Goal: Task Accomplishment & Management: Use online tool/utility

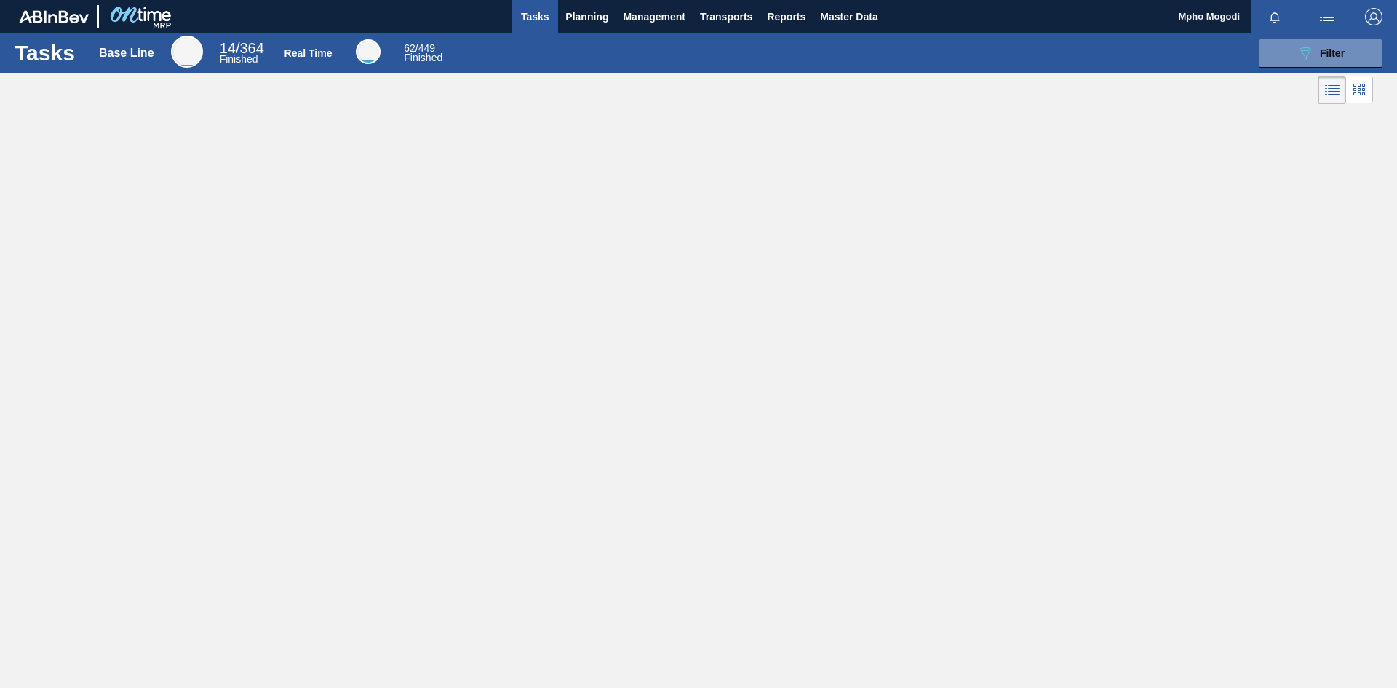
click at [602, 560] on div "Tasks Base Line 14 / 364 Finished Real Time 62 / 449 Finished 089F7B8B-B2A5-4AF…" at bounding box center [698, 328] width 1397 height 590
drag, startPoint x: 1039, startPoint y: 346, endPoint x: 1046, endPoint y: 345, distance: 7.4
click at [1040, 346] on div "Tasks Base Line 14 / 364 Finished Real Time 62 / 449 Finished 089F7B8B-B2A5-4AF…" at bounding box center [698, 328] width 1397 height 590
drag, startPoint x: 533, startPoint y: 16, endPoint x: 542, endPoint y: 16, distance: 8.0
click at [533, 16] on span "Tasks" at bounding box center [535, 16] width 32 height 17
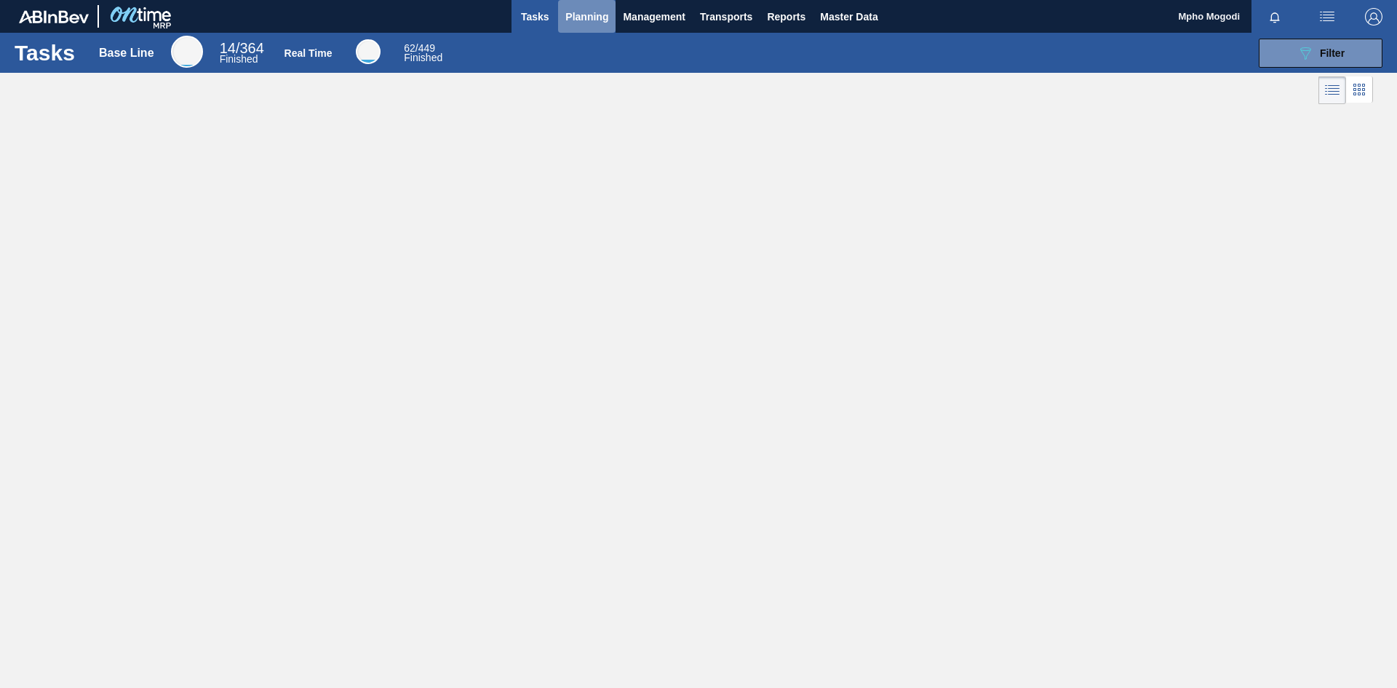
click at [579, 12] on span "Planning" at bounding box center [587, 16] width 43 height 17
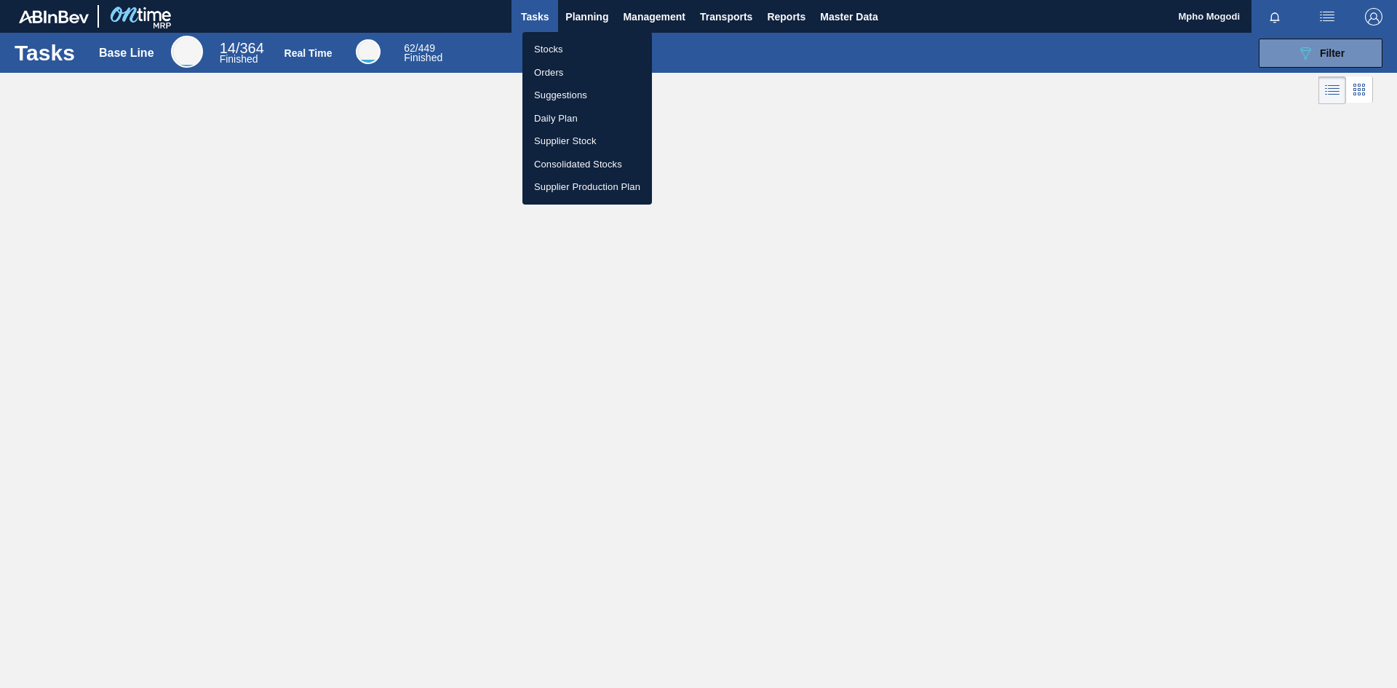
click at [564, 67] on li "Orders" at bounding box center [588, 72] width 130 height 23
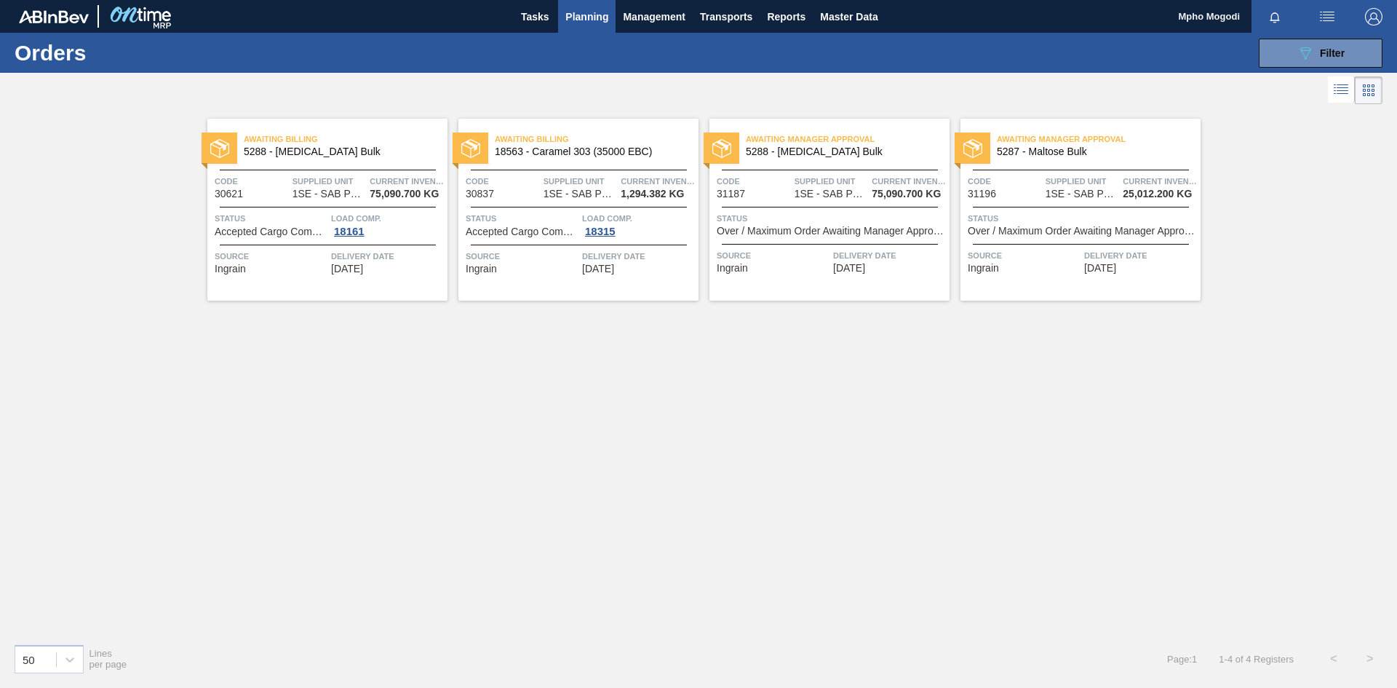
click at [852, 227] on span "Over / Maximum Order Awaiting Manager Approval" at bounding box center [831, 231] width 229 height 11
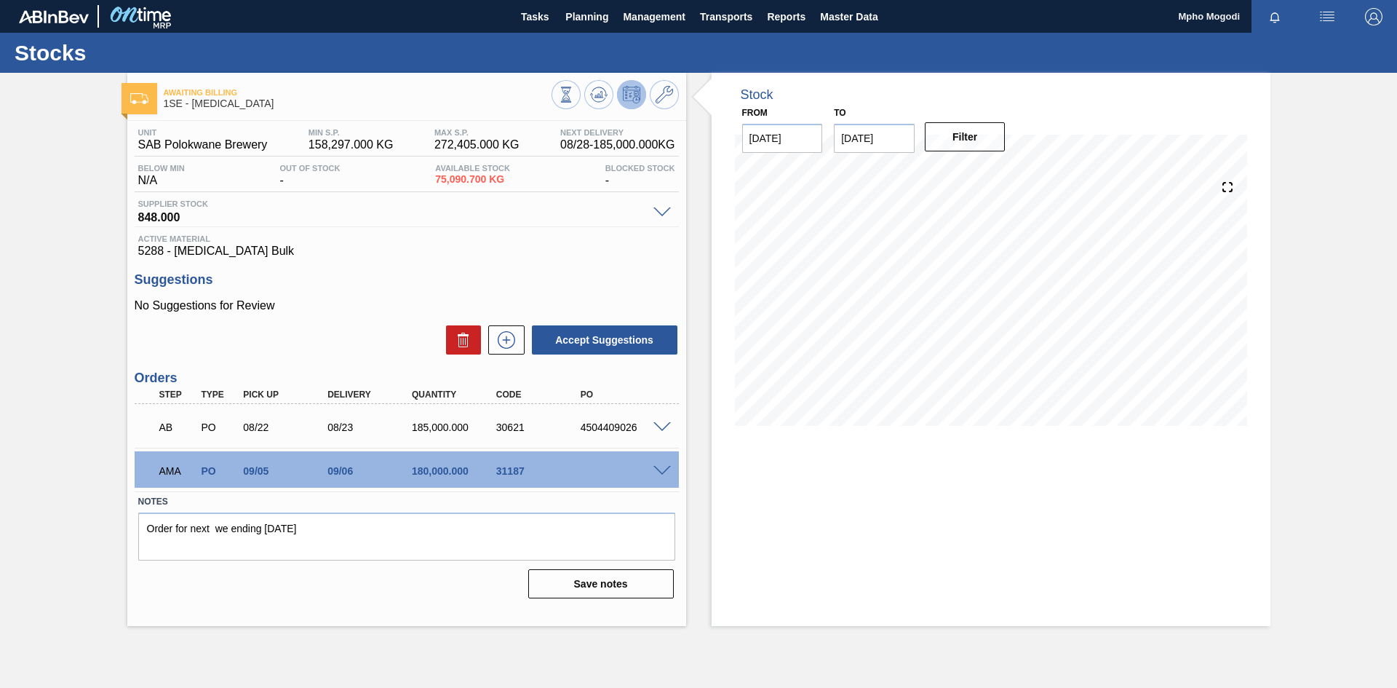
click at [665, 471] on span at bounding box center [662, 471] width 17 height 11
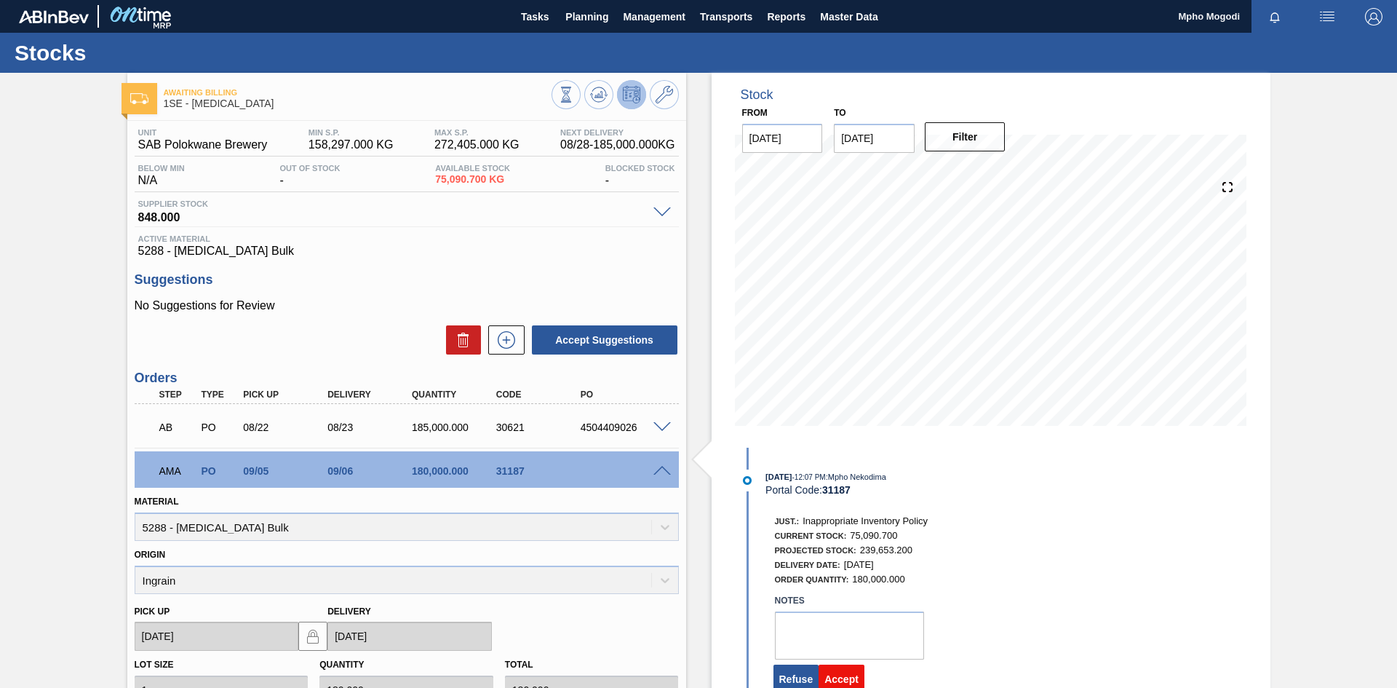
click at [838, 671] on button "Accept" at bounding box center [842, 679] width 46 height 29
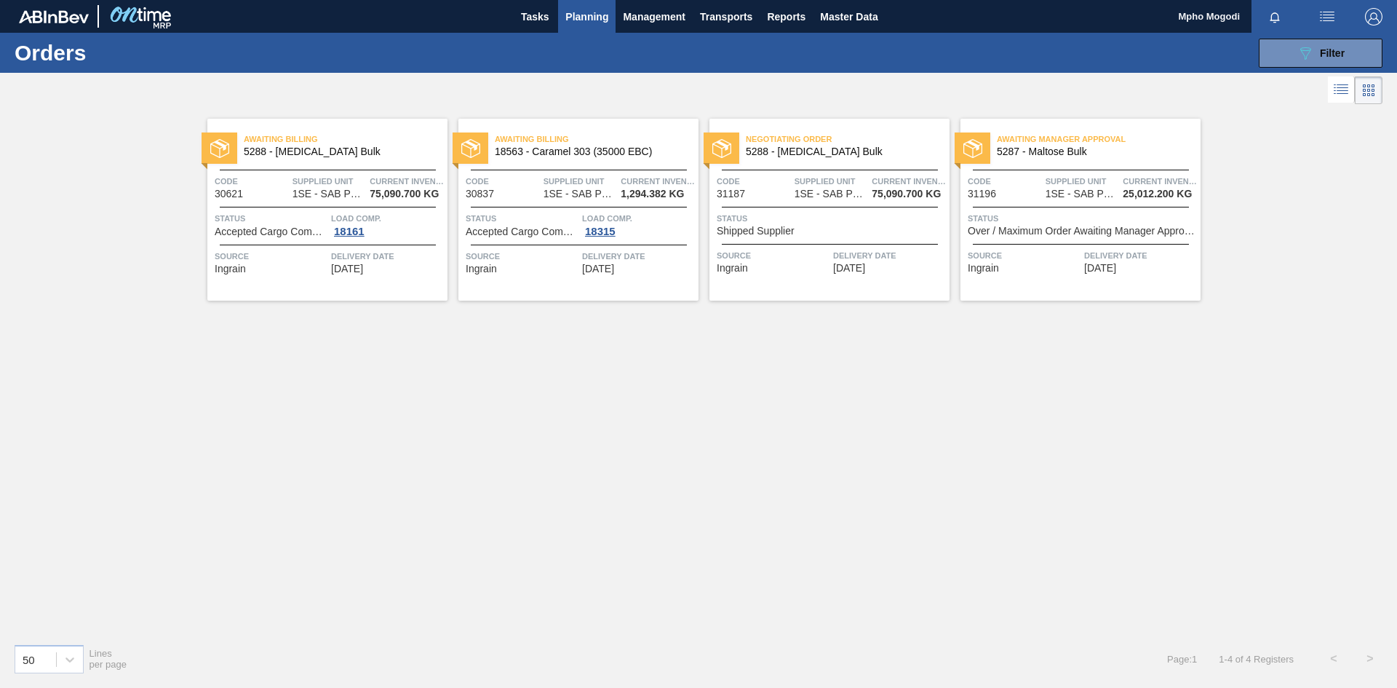
click at [1108, 255] on span "Delivery Date" at bounding box center [1140, 255] width 113 height 15
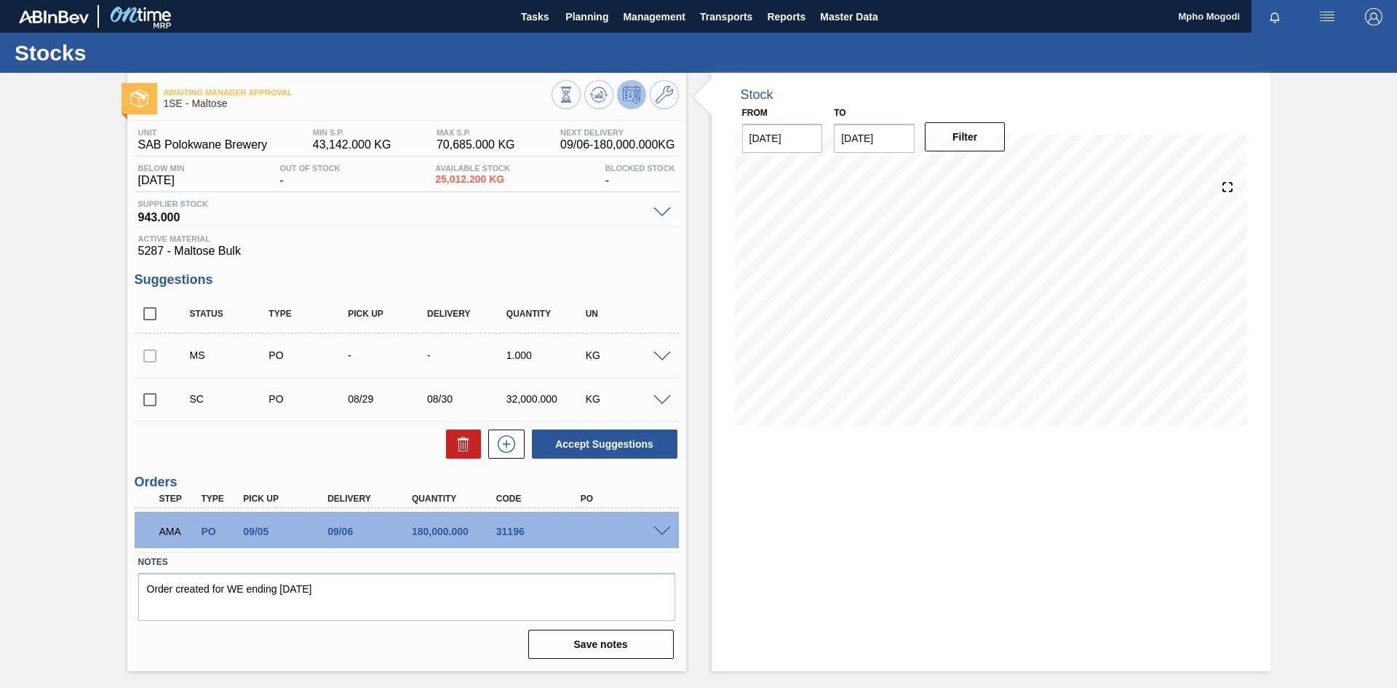
click at [659, 530] on span at bounding box center [662, 531] width 17 height 11
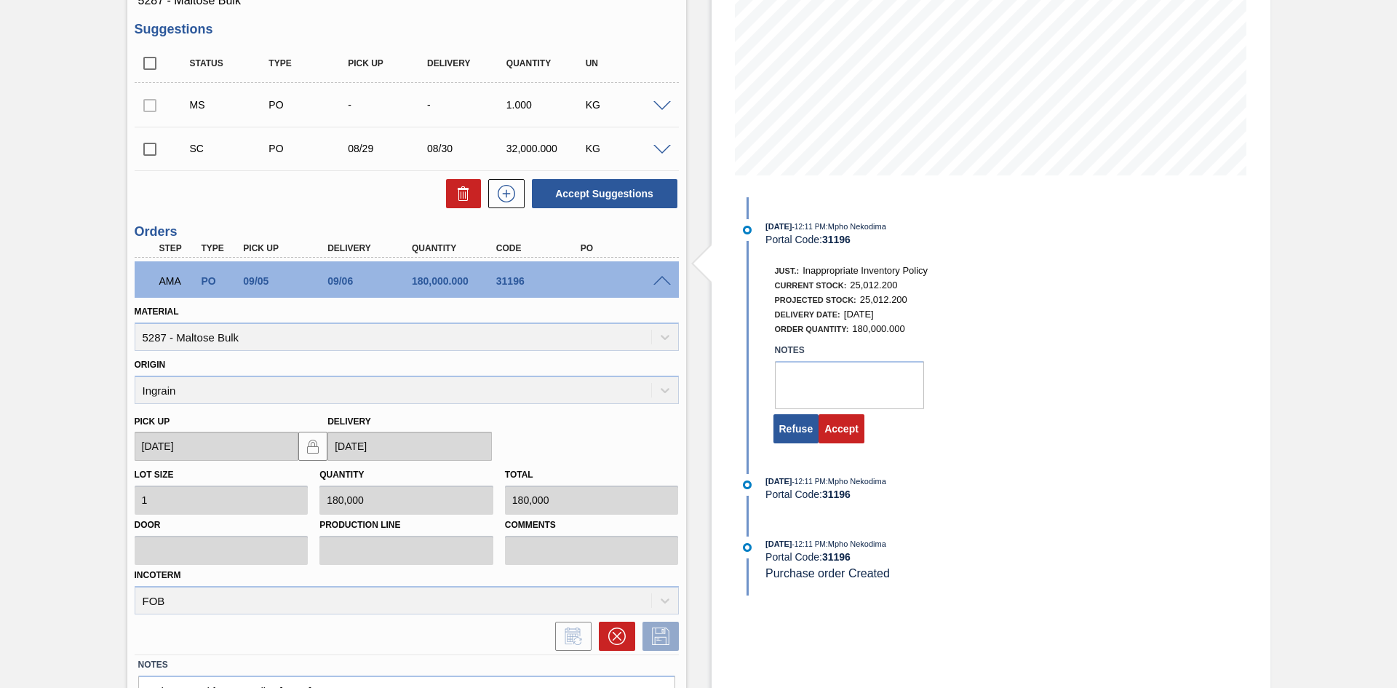
scroll to position [261, 0]
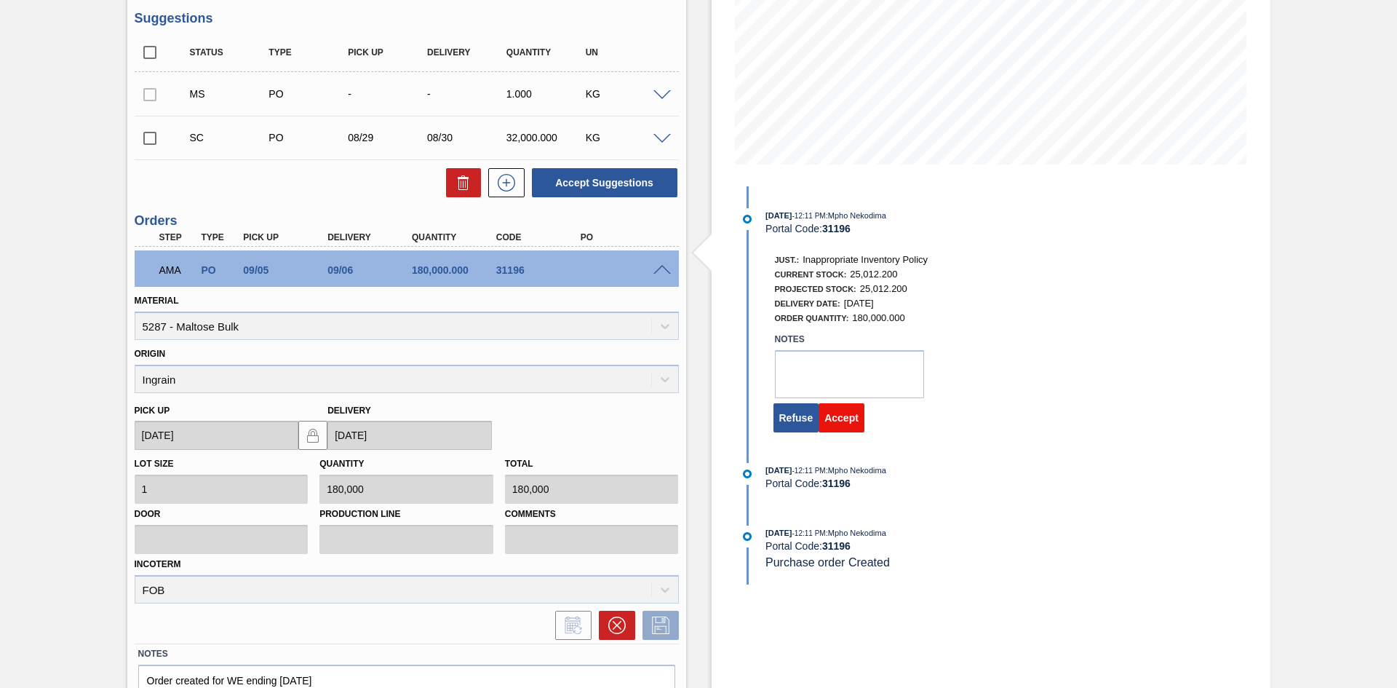
click at [853, 418] on button "Accept" at bounding box center [842, 417] width 46 height 29
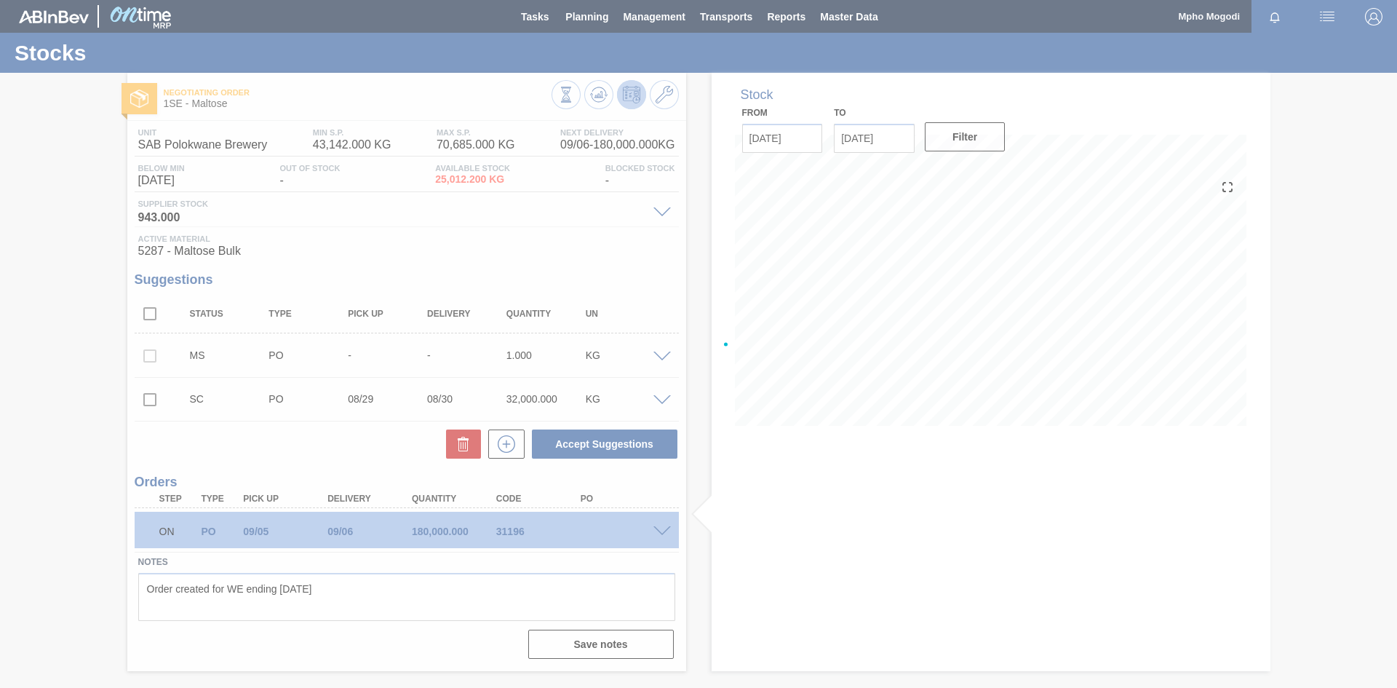
scroll to position [0, 0]
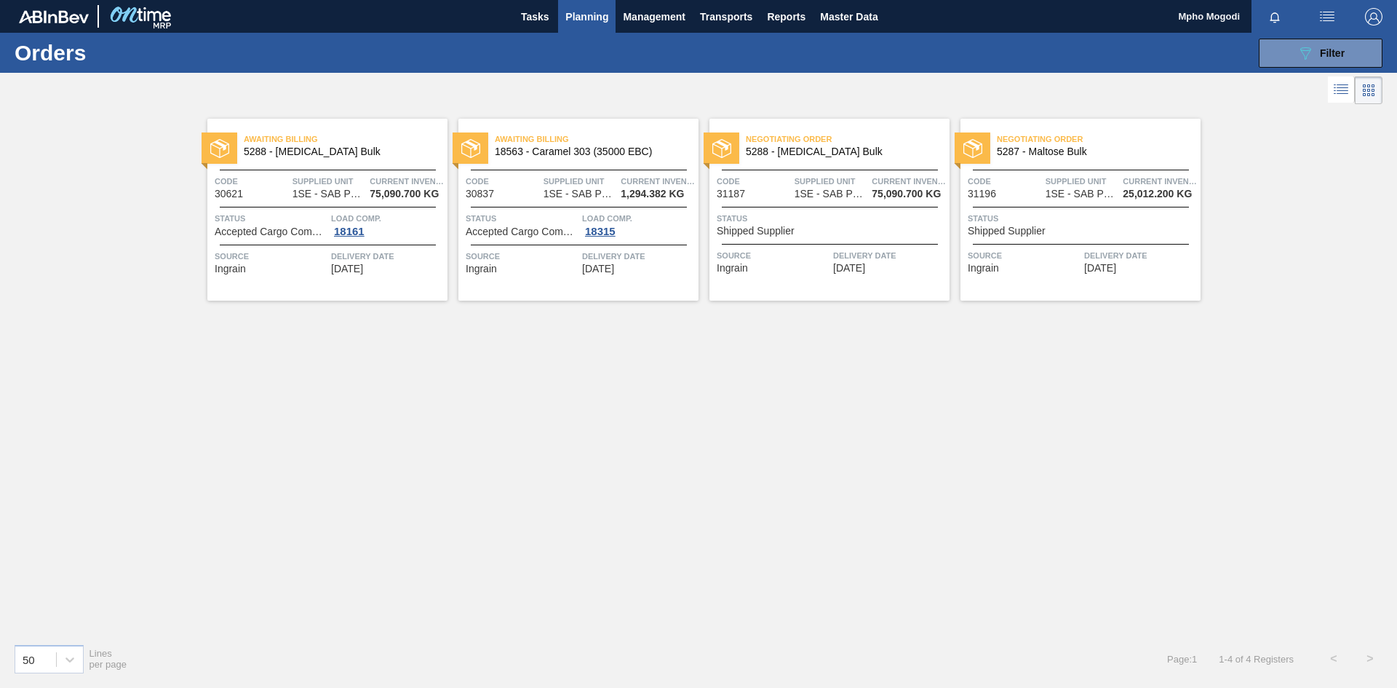
click at [611, 436] on div "Awaiting Billing 5288 - [MEDICAL_DATA] Bulk Code 30621 Supplied Unit 1SE - SAB …" at bounding box center [698, 370] width 1397 height 524
